Goal: Task Accomplishment & Management: Use online tool/utility

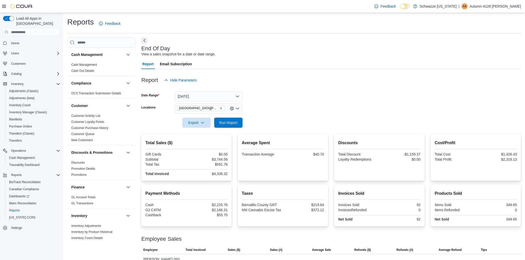
scroll to position [52, 0]
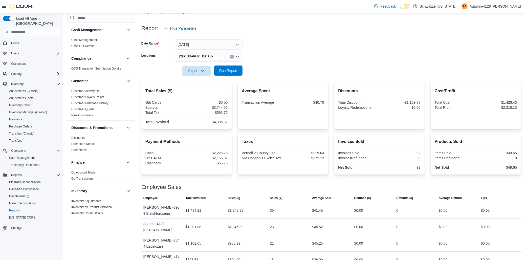
click at [233, 69] on span "Run Report" at bounding box center [228, 70] width 18 height 5
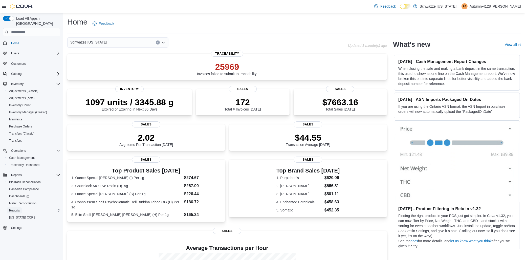
click at [15, 209] on span "Reports" at bounding box center [14, 211] width 11 height 4
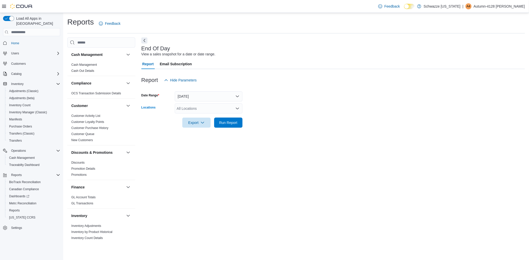
click at [198, 110] on div "All Locations" at bounding box center [209, 109] width 68 height 10
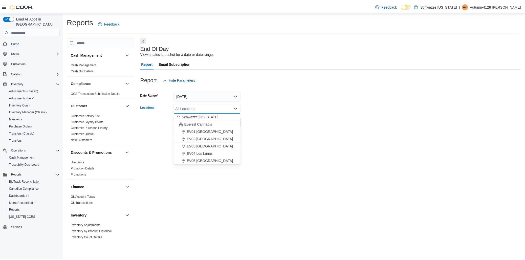
scroll to position [56, 0]
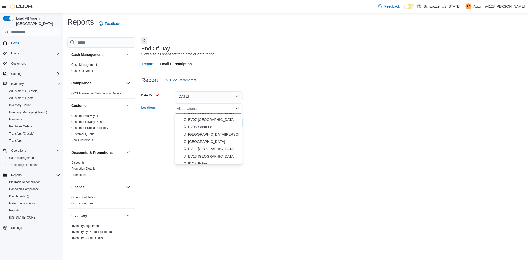
click at [198, 137] on button "EV09 Montano Plaza" at bounding box center [209, 134] width 68 height 7
click at [393, 102] on form "Date Range Today Locations EV09 Montano Plaza Combo box. Selected. EV09 Montano…" at bounding box center [333, 106] width 384 height 43
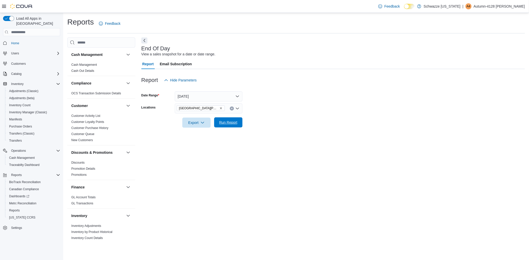
click at [229, 124] on span "Run Report" at bounding box center [228, 122] width 18 height 5
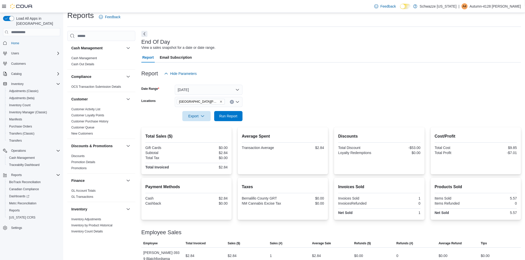
scroll to position [14, 0]
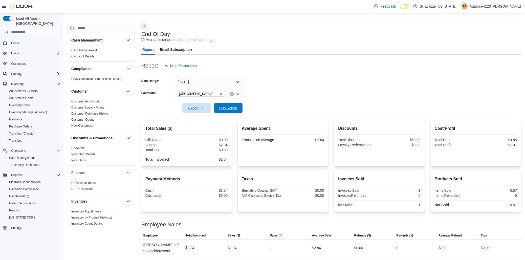
click at [229, 111] on span "Run Report" at bounding box center [228, 108] width 22 height 10
